Goal: Task Accomplishment & Management: Use online tool/utility

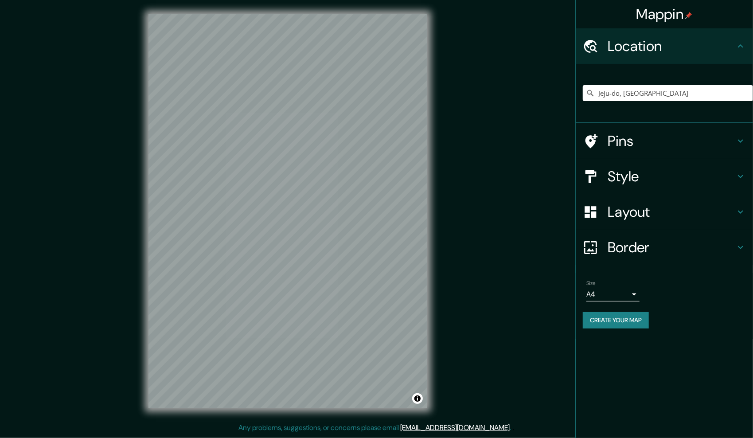
click at [694, 180] on h4 "Style" at bounding box center [672, 177] width 128 height 18
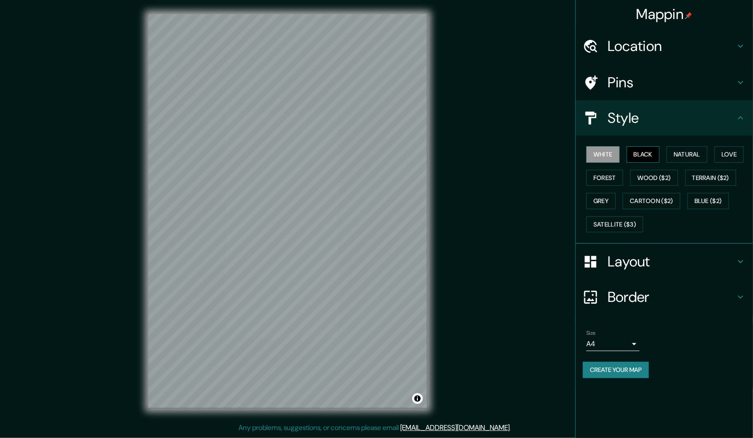
click at [645, 158] on button "Black" at bounding box center [643, 154] width 33 height 16
click at [710, 118] on h4 "Style" at bounding box center [672, 118] width 128 height 18
click at [744, 45] on icon at bounding box center [741, 46] width 11 height 11
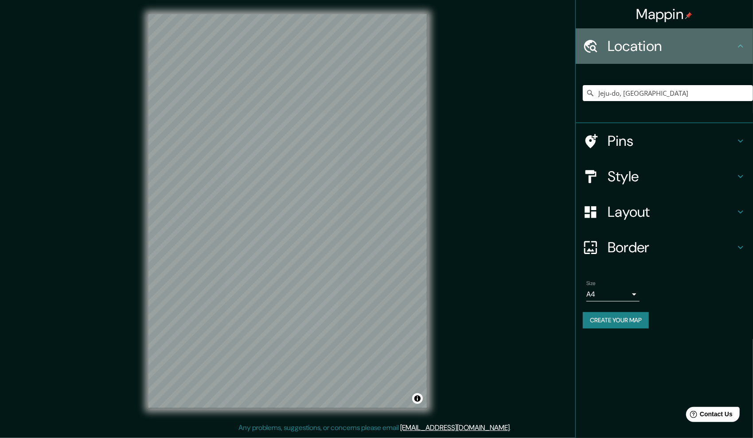
click at [744, 45] on icon at bounding box center [741, 46] width 11 height 11
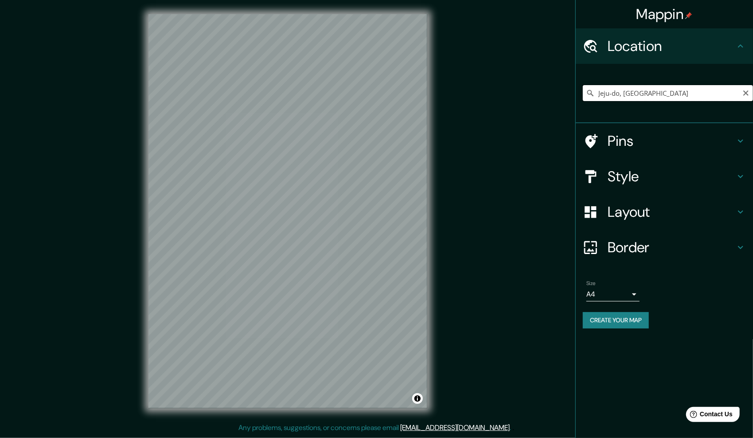
click at [649, 93] on input "Jeju-do, [GEOGRAPHIC_DATA]" at bounding box center [668, 93] width 170 height 16
drag, startPoint x: 684, startPoint y: 95, endPoint x: 607, endPoint y: 98, distance: 77.2
click at [607, 98] on input "Jeju-do, [GEOGRAPHIC_DATA]" at bounding box center [668, 93] width 170 height 16
drag, startPoint x: 600, startPoint y: 93, endPoint x: 690, endPoint y: 92, distance: 90.9
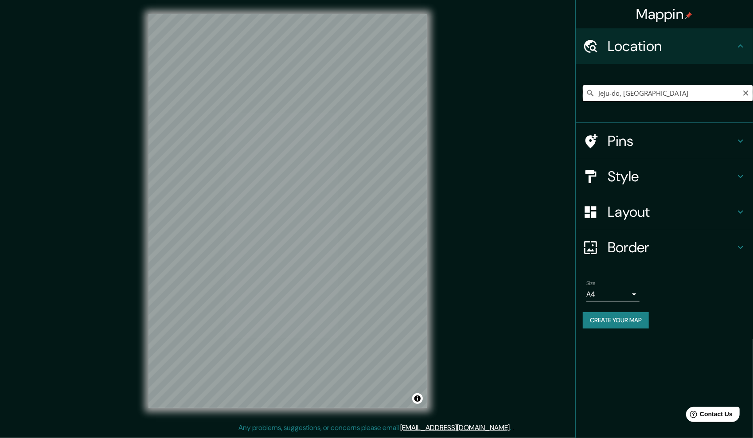
click at [690, 92] on input "Jeju-do, [GEOGRAPHIC_DATA]" at bounding box center [668, 93] width 170 height 16
drag, startPoint x: 599, startPoint y: 91, endPoint x: 721, endPoint y: 93, distance: 122.8
click at [721, 93] on input "Jeju-do, [GEOGRAPHIC_DATA]" at bounding box center [668, 93] width 170 height 16
paste input "포튼가먼트 제주점"
click at [628, 89] on input "포튼가먼트 제주점" at bounding box center [668, 93] width 170 height 16
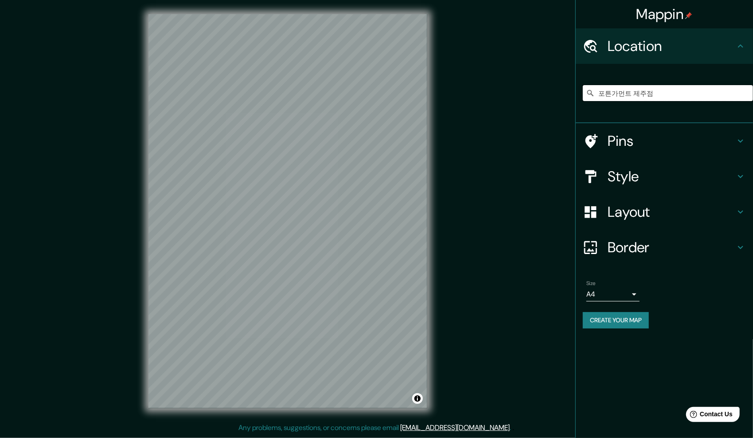
drag, startPoint x: 673, startPoint y: 88, endPoint x: 586, endPoint y: 101, distance: 87.9
click at [586, 101] on div "포튼가먼트 제주점 No results found" at bounding box center [668, 93] width 170 height 44
paste input "[GEOGRAPHIC_DATA], [STREET_ADDRESS]"
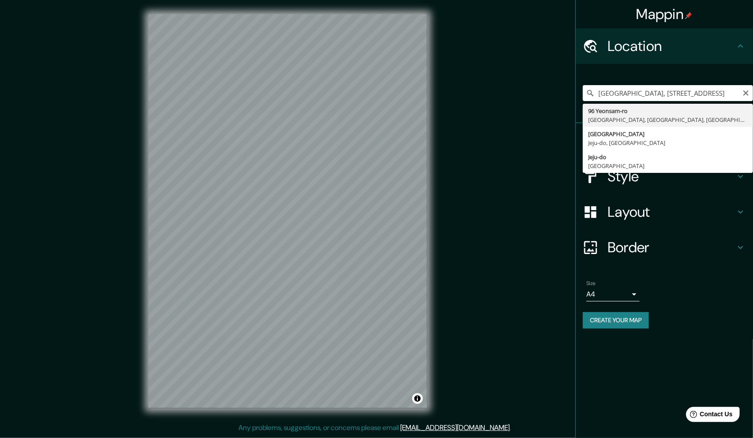
type input "96 Yeonsam-ro, [GEOGRAPHIC_DATA], [GEOGRAPHIC_DATA], [GEOGRAPHIC_DATA]"
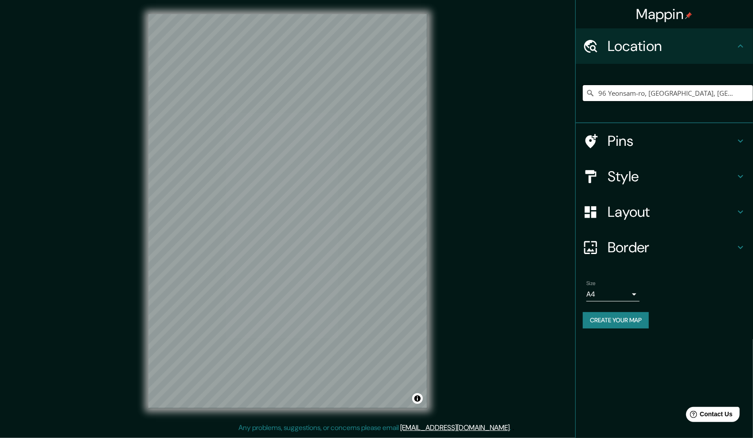
scroll to position [0, 0]
click at [715, 93] on input "96 Yeonsam-ro, [GEOGRAPHIC_DATA], [GEOGRAPHIC_DATA], [GEOGRAPHIC_DATA]" at bounding box center [668, 93] width 170 height 16
click at [747, 93] on icon "Clear" at bounding box center [746, 93] width 7 height 7
paste input "[GEOGRAPHIC_DATA], [STREET_ADDRESS]"
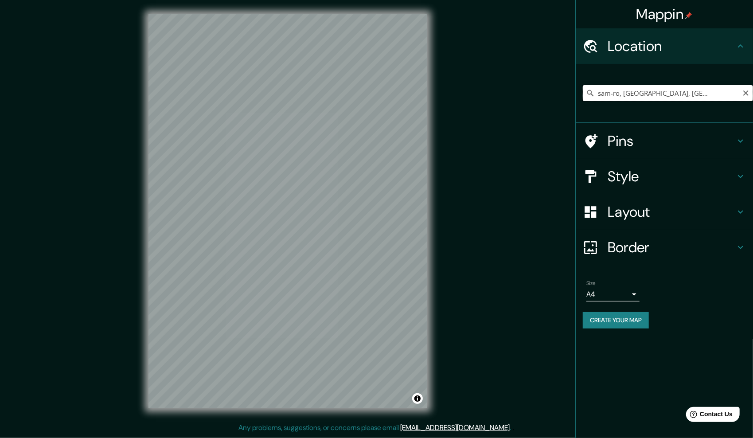
drag, startPoint x: 600, startPoint y: 93, endPoint x: 749, endPoint y: 98, distance: 148.2
click at [749, 98] on input "96 Yeonsam-ro, [GEOGRAPHIC_DATA], [GEOGRAPHIC_DATA], [GEOGRAPHIC_DATA]" at bounding box center [668, 93] width 170 height 16
type input "96 Yeonsam-ro, [GEOGRAPHIC_DATA], [GEOGRAPHIC_DATA], [GEOGRAPHIC_DATA]"
click at [746, 93] on icon "Clear" at bounding box center [746, 92] width 5 height 5
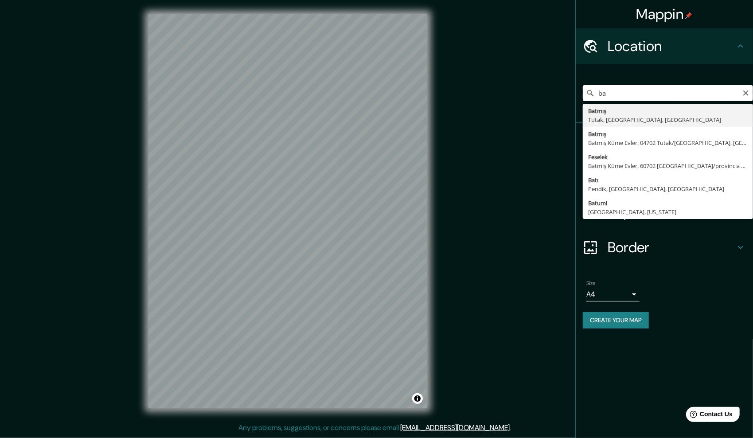
type input "b"
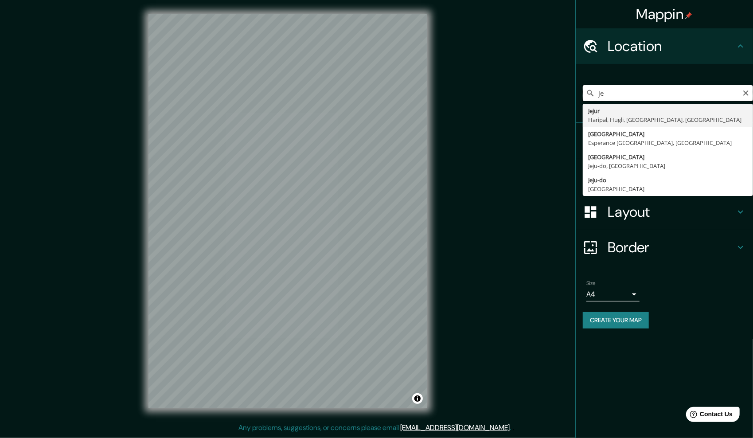
type input "j"
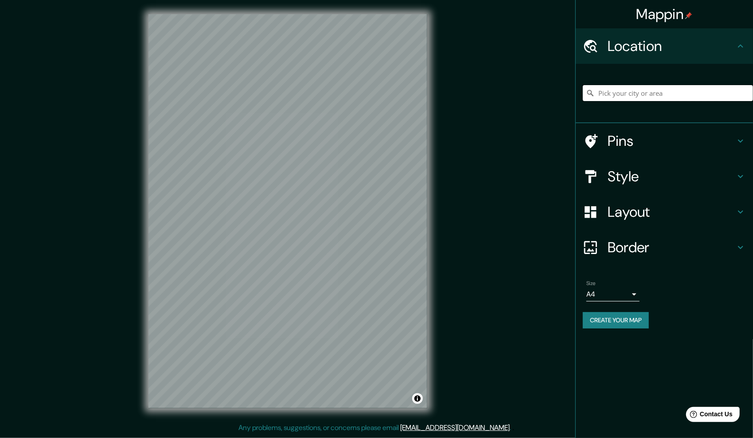
click at [627, 93] on input "Pick your city or area" at bounding box center [668, 93] width 170 height 16
paste input "Ora-dong, [GEOGRAPHIC_DATA], [GEOGRAPHIC_DATA], [GEOGRAPHIC_DATA]"
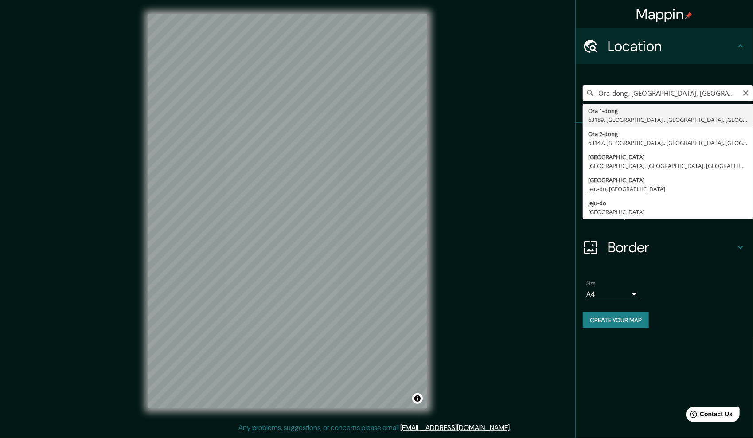
type input "Ora 1-dong, 63189, [GEOGRAPHIC_DATA],, [GEOGRAPHIC_DATA], [GEOGRAPHIC_DATA]"
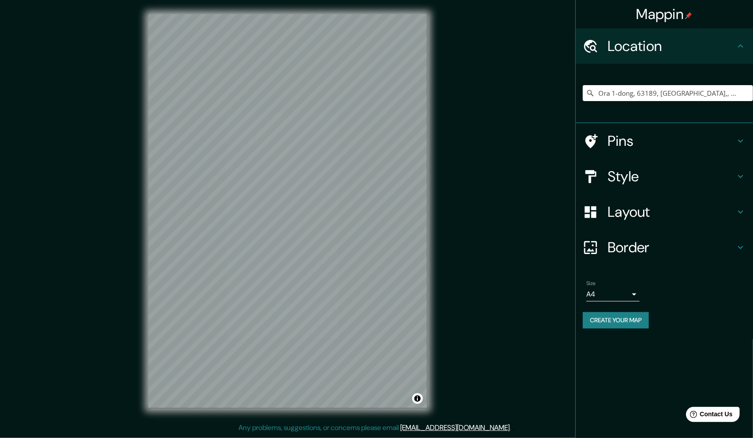
click at [647, 173] on h4 "Style" at bounding box center [672, 177] width 128 height 18
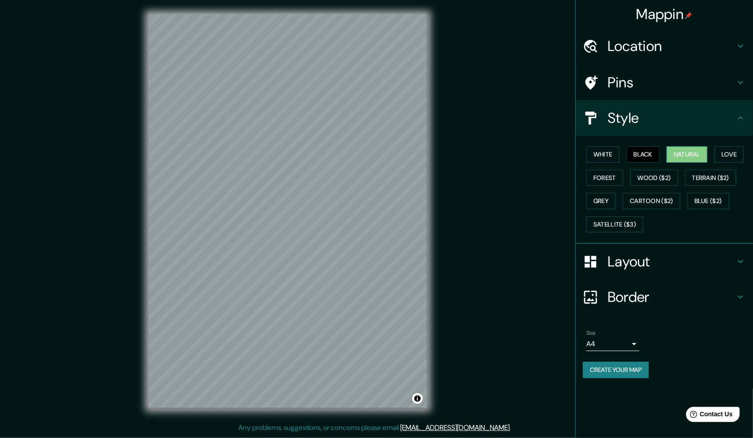
click at [695, 157] on button "Natural" at bounding box center [687, 154] width 41 height 16
click at [664, 250] on div "Layout" at bounding box center [664, 261] width 177 height 35
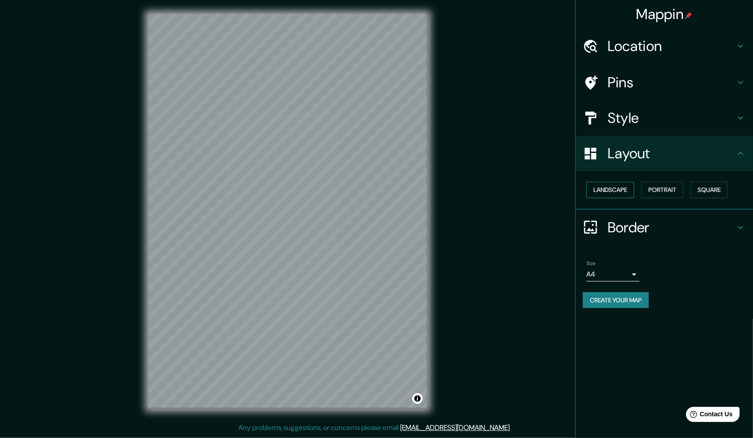
click at [623, 191] on button "Landscape" at bounding box center [611, 190] width 48 height 16
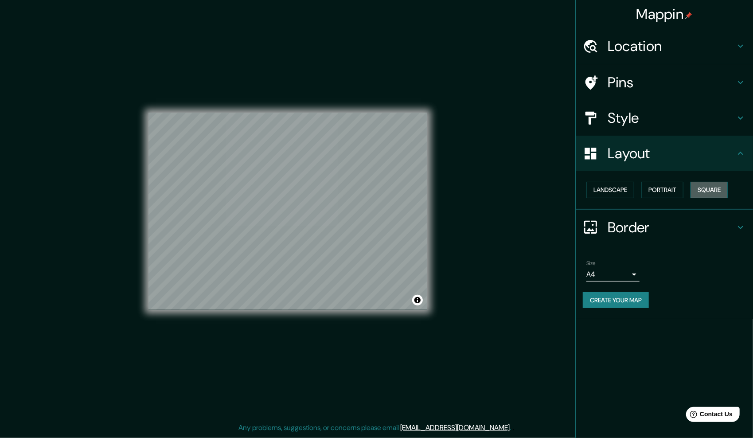
click at [711, 192] on button "Square" at bounding box center [709, 190] width 37 height 16
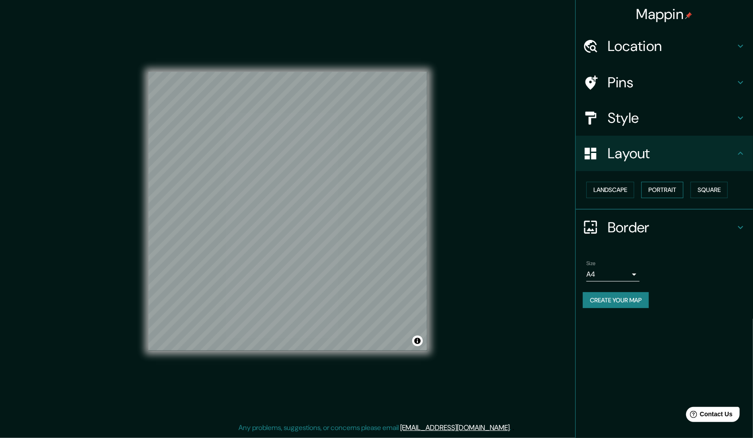
click at [665, 190] on button "Portrait" at bounding box center [663, 190] width 42 height 16
